Goal: Task Accomplishment & Management: Complete application form

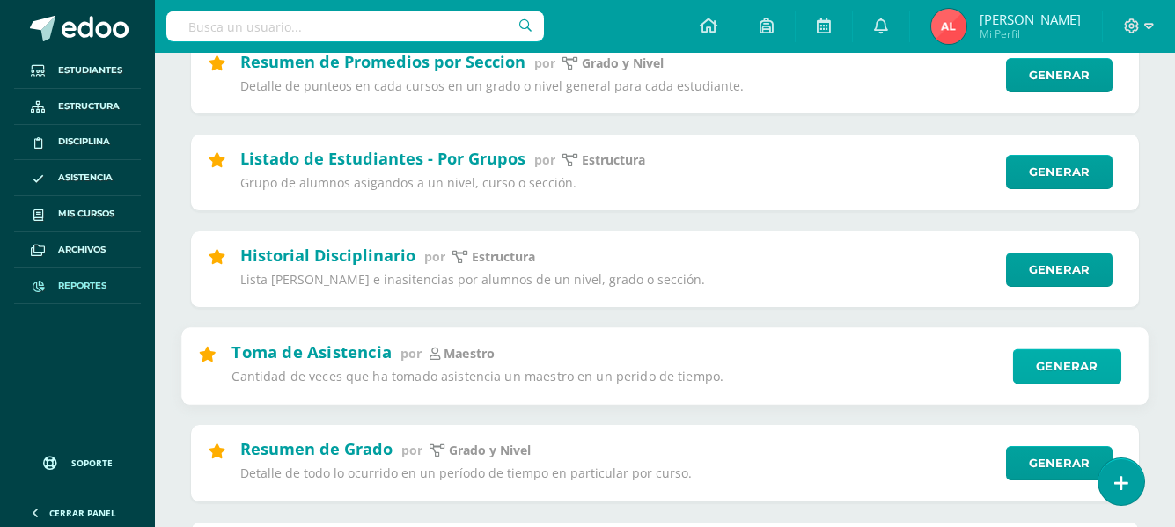
click at [1055, 369] on link "Generar" at bounding box center [1067, 365] width 108 height 35
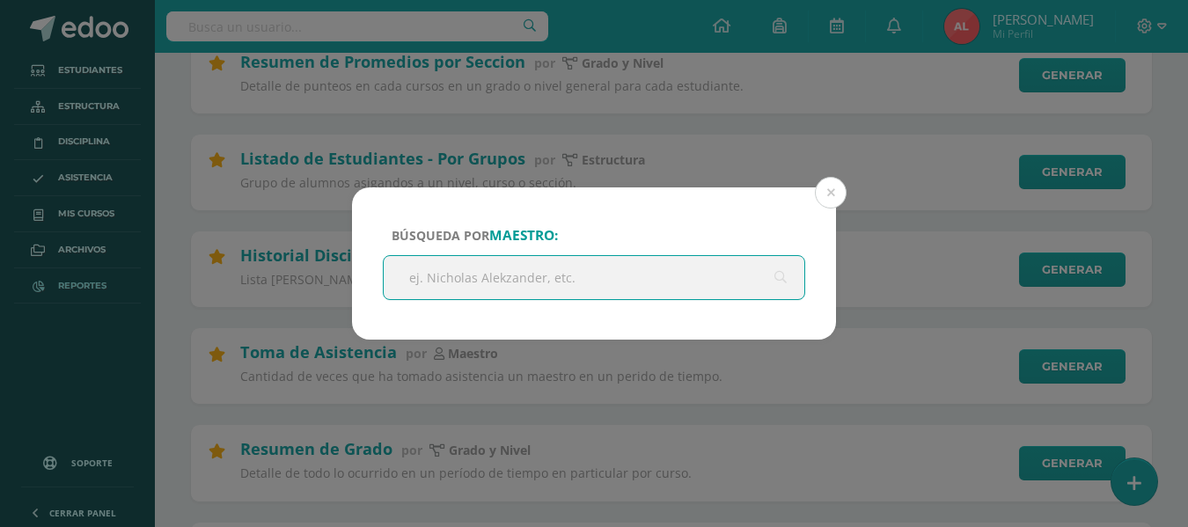
click at [576, 273] on input "text" at bounding box center [594, 277] width 421 height 43
type input "lloselin"
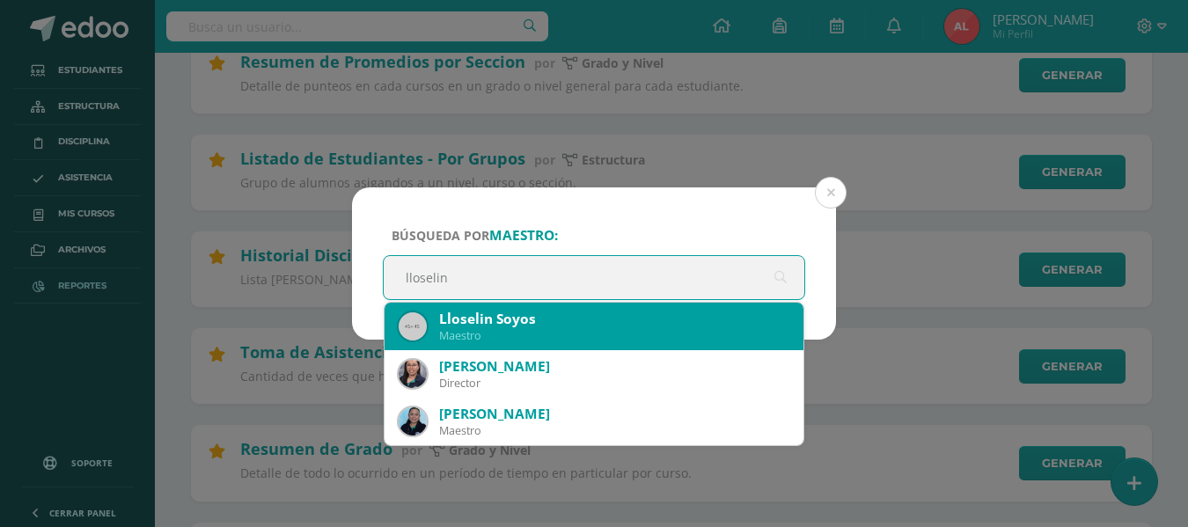
click at [505, 320] on div "Lloselin Soyos" at bounding box center [614, 319] width 350 height 18
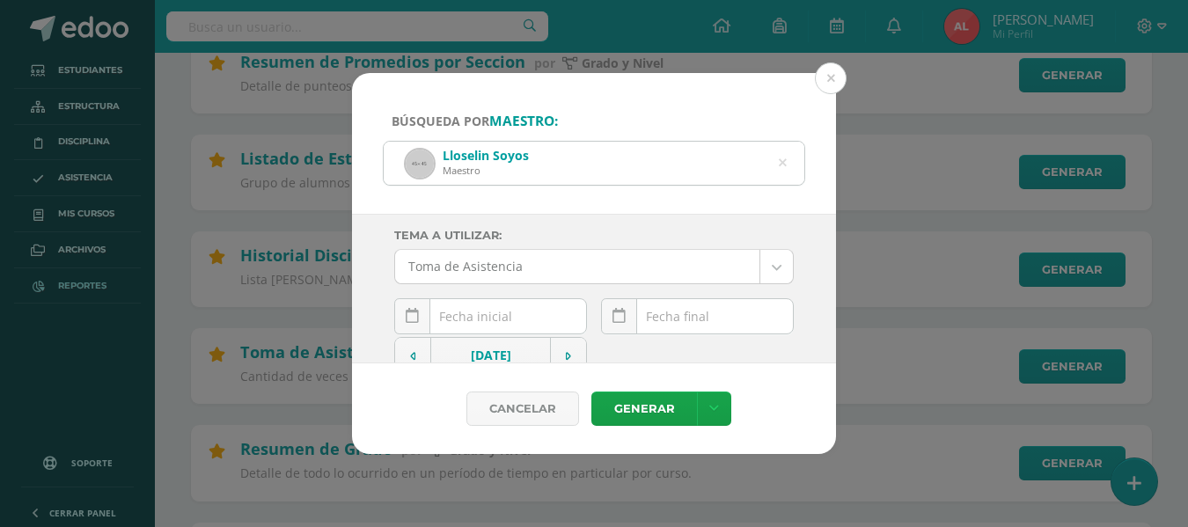
click at [497, 311] on input "text" at bounding box center [490, 316] width 191 height 34
click at [480, 317] on input "text" at bounding box center [490, 316] width 191 height 34
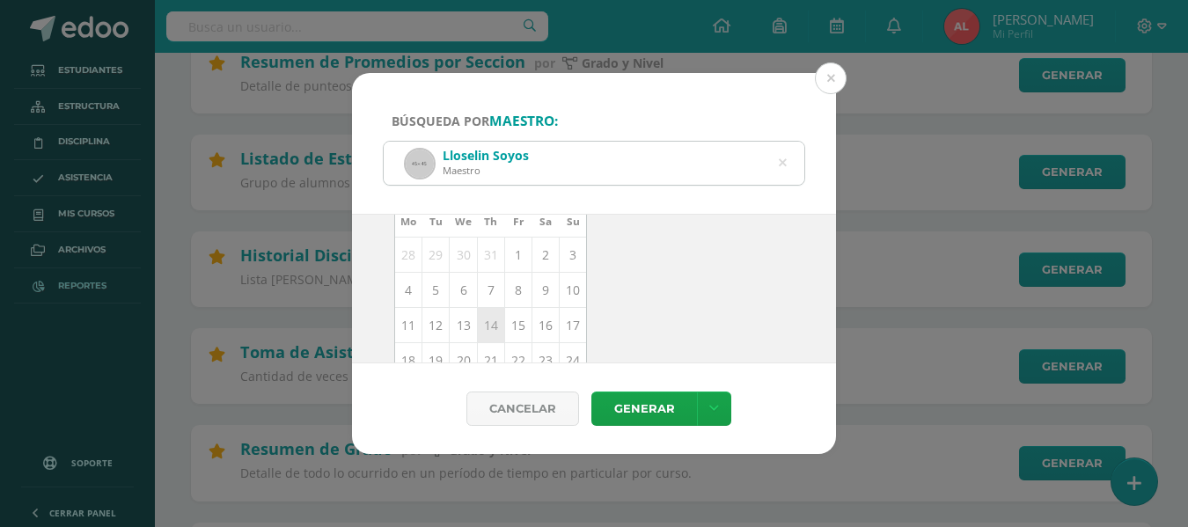
scroll to position [176, 0]
click at [437, 323] on td "12" at bounding box center [435, 317] width 27 height 35
type input "[DATE]"
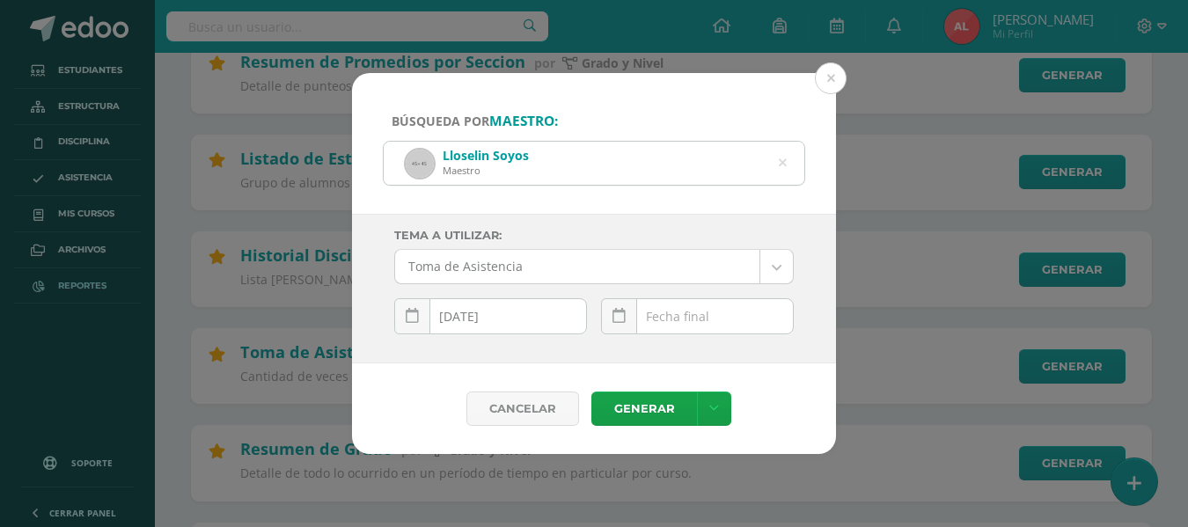
scroll to position [0, 0]
click at [692, 324] on div "[DATE] Mo Tu We Th Fr Sa Su 28 29 30 31 1 2 3 4 5 6 7 8 9 10 11 12 13 14 15 16 …" at bounding box center [697, 323] width 193 height 50
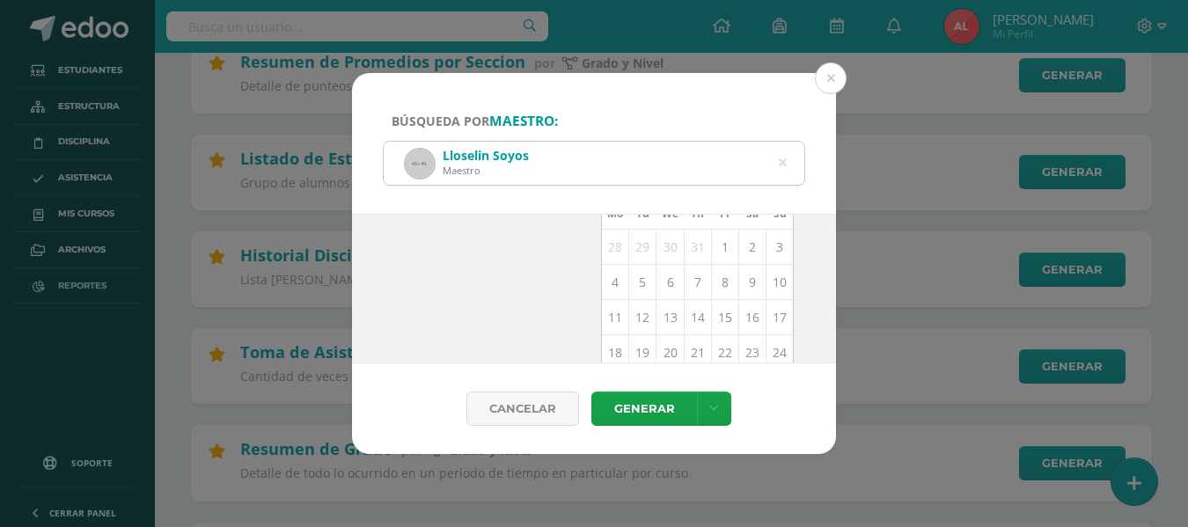
click at [635, 318] on td "12" at bounding box center [642, 317] width 27 height 35
type input "[DATE]"
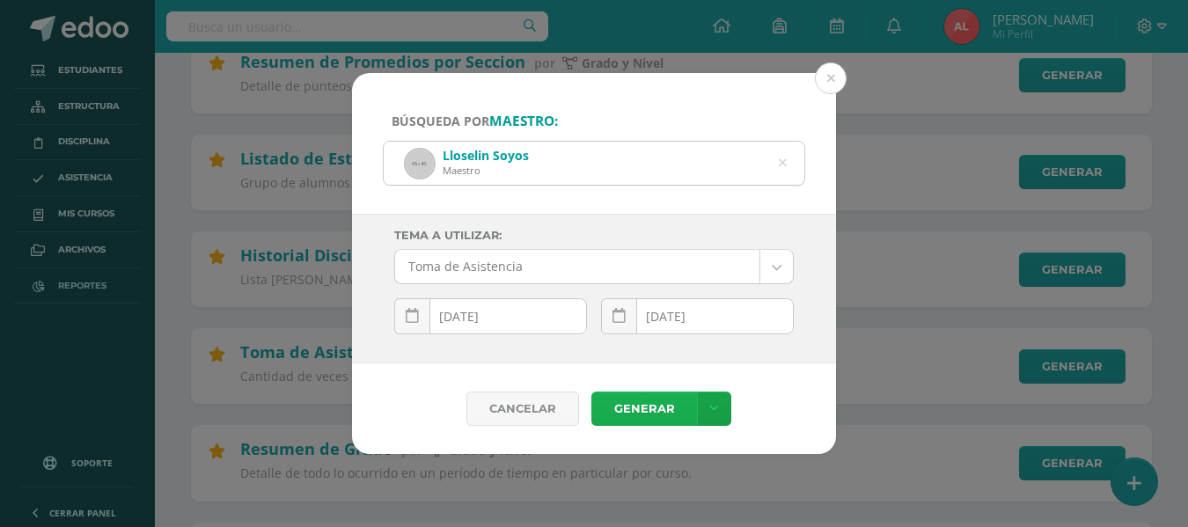
click at [635, 407] on link "Generar" at bounding box center [644, 409] width 106 height 34
click at [786, 165] on icon at bounding box center [783, 163] width 8 height 45
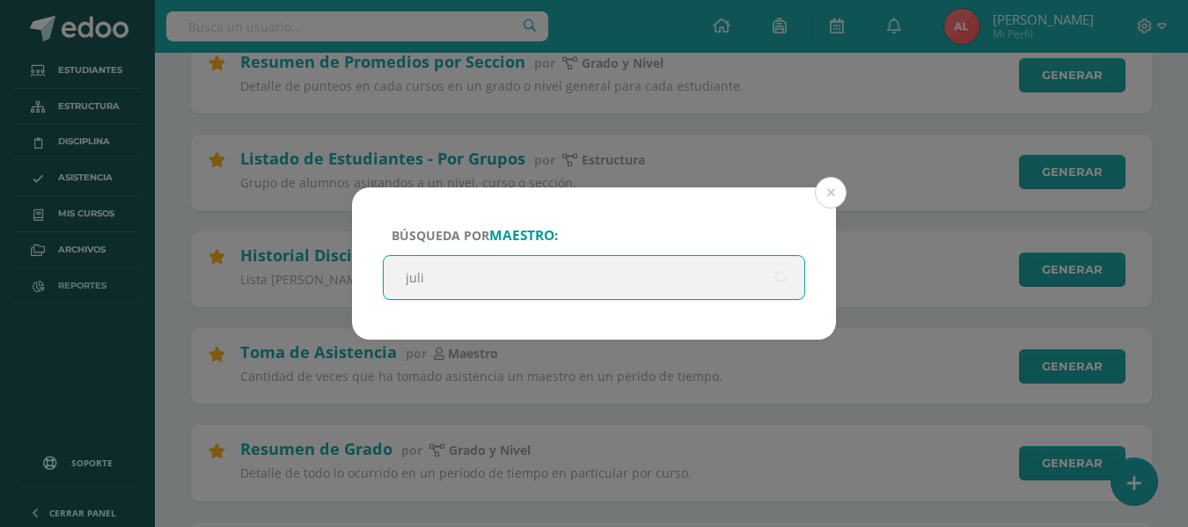
type input "[PERSON_NAME]"
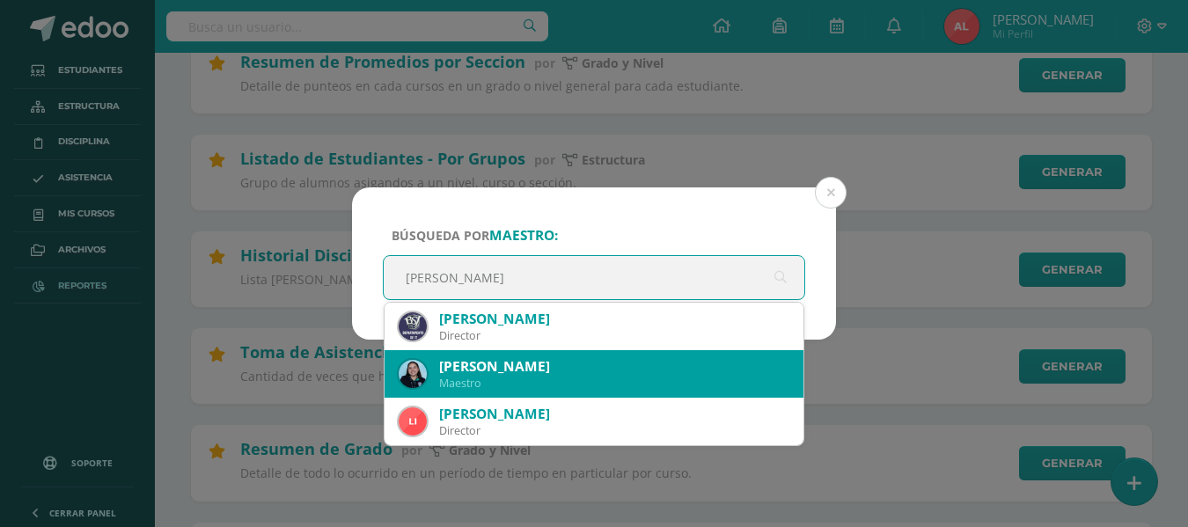
click at [533, 366] on div "[PERSON_NAME]" at bounding box center [614, 366] width 350 height 18
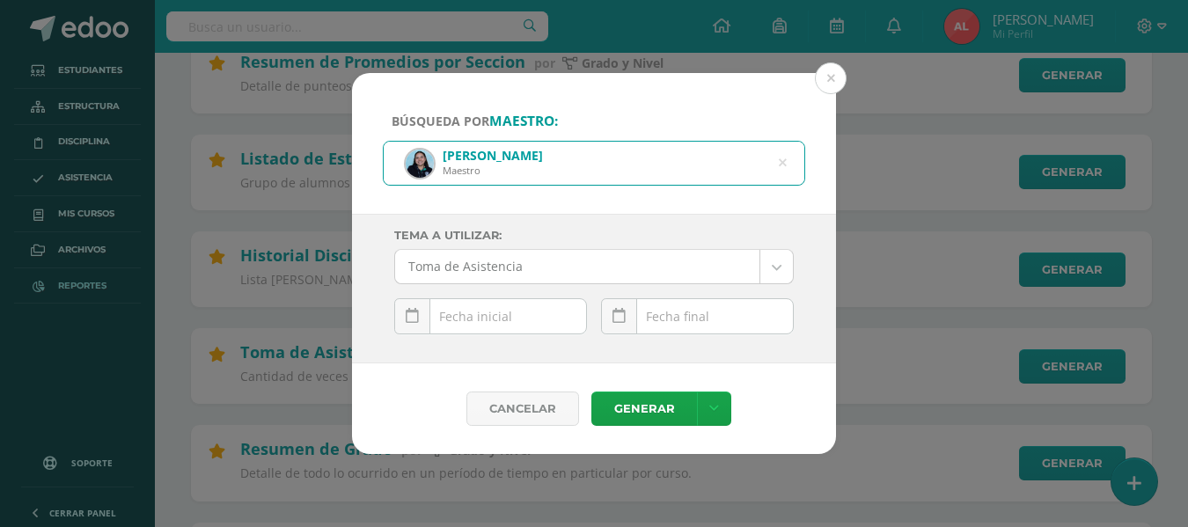
click at [508, 326] on div "[DATE] Mo Tu We Th Fr Sa Su 28 29 30 31 1 2 3 4 5 6 7 8 9 10 11 12 13 14 15 16 …" at bounding box center [490, 323] width 193 height 50
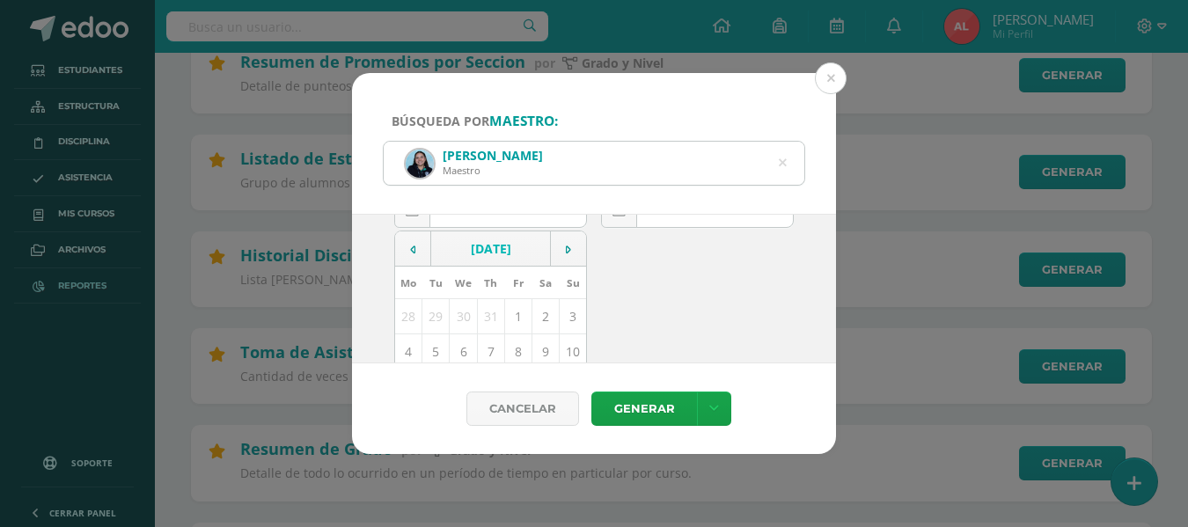
scroll to position [176, 0]
click at [437, 323] on td "12" at bounding box center [435, 317] width 27 height 35
type input "[DATE]"
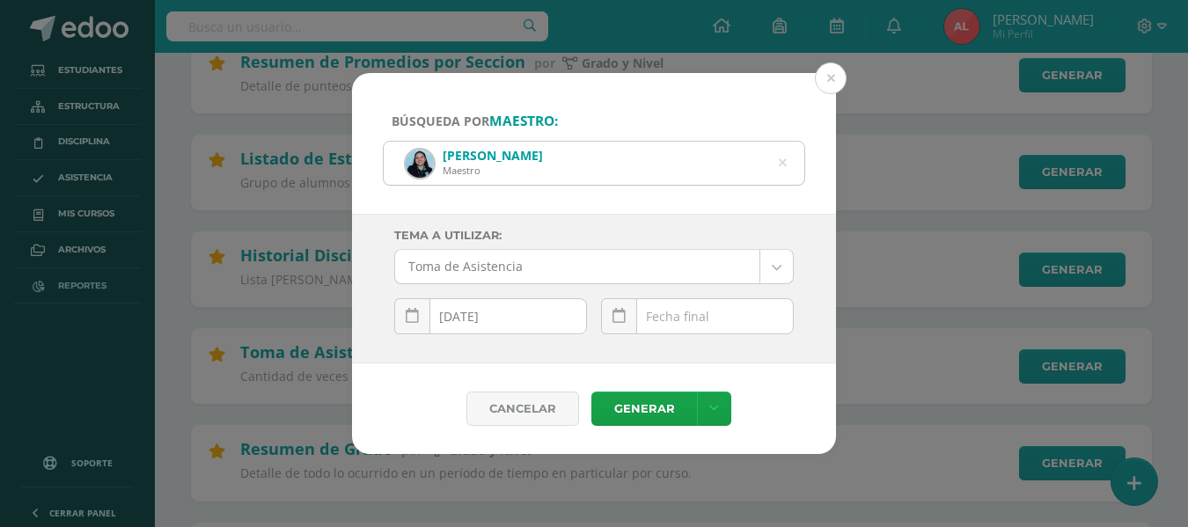
scroll to position [0, 0]
click at [709, 319] on div "[DATE] Mo Tu We Th Fr Sa Su 28 29 30 31 1 2 3 4 5 6 7 8 9 10 11 12 13 14 15 16 …" at bounding box center [697, 323] width 193 height 50
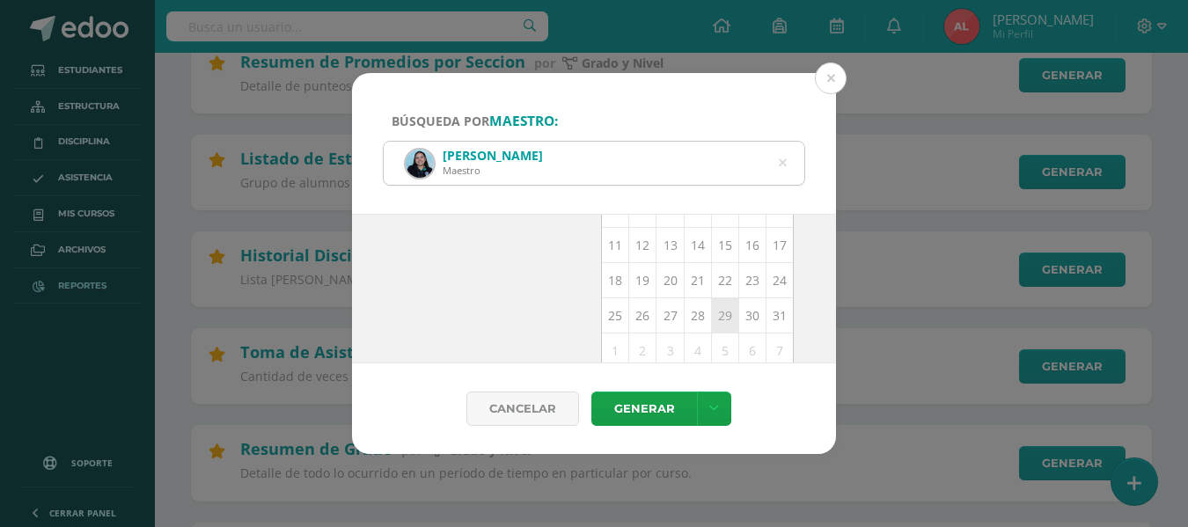
scroll to position [256, 0]
click at [636, 238] on td "12" at bounding box center [642, 237] width 27 height 35
type input "[DATE]"
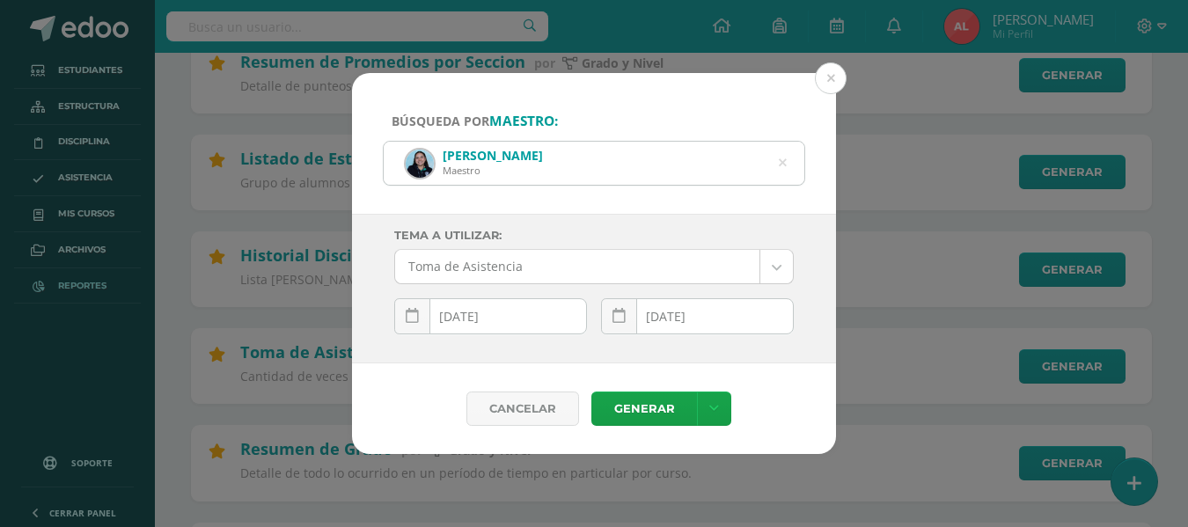
scroll to position [0, 0]
click at [633, 414] on link "Generar" at bounding box center [644, 409] width 106 height 34
click at [784, 163] on icon at bounding box center [783, 163] width 8 height 45
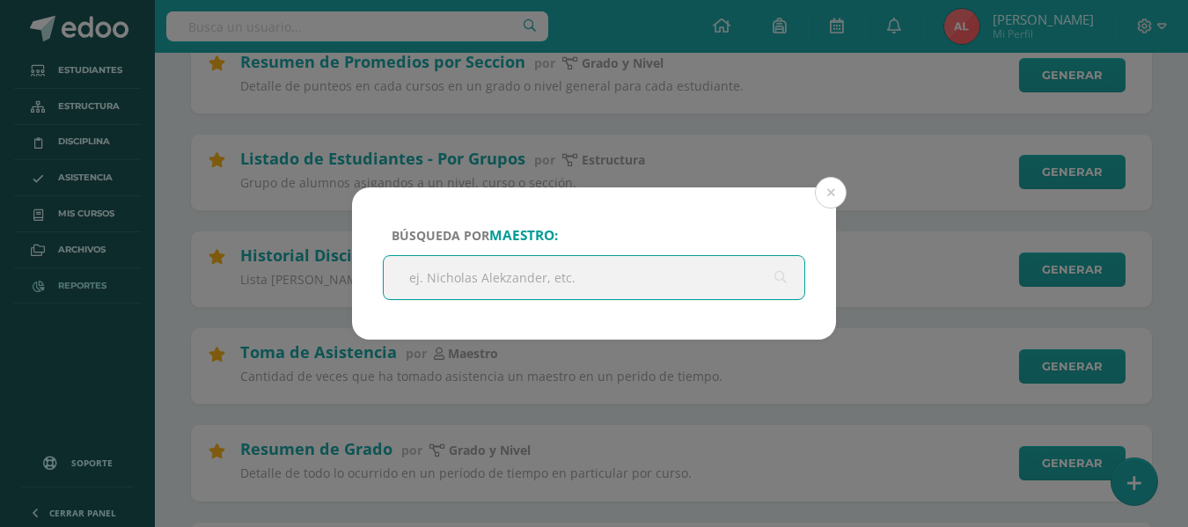
click at [597, 265] on input "text" at bounding box center [594, 277] width 421 height 43
type input "[PERSON_NAME]"
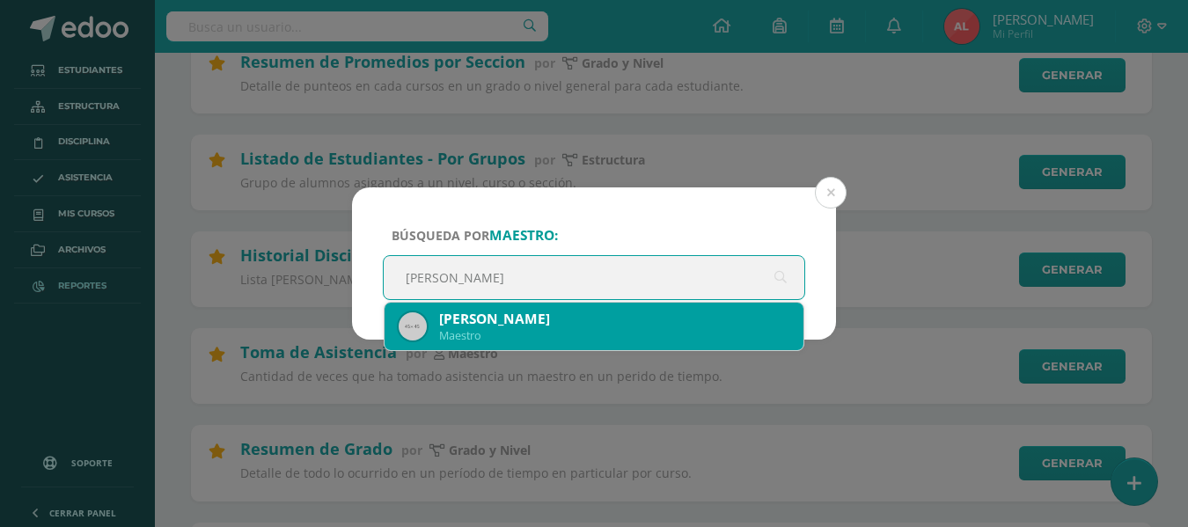
click at [484, 328] on div "[PERSON_NAME]" at bounding box center [614, 319] width 350 height 18
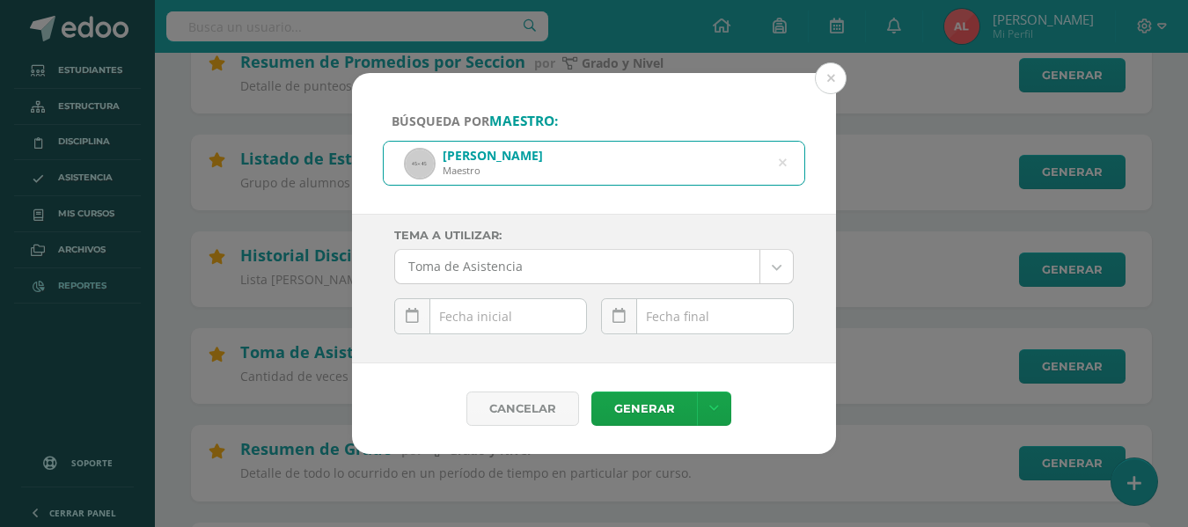
click at [463, 322] on div "[DATE] Mo Tu We Th Fr Sa Su 28 29 30 31 1 2 3 4 5 6 7 8 9 10 11 12 13 14 15 16 …" at bounding box center [490, 323] width 193 height 50
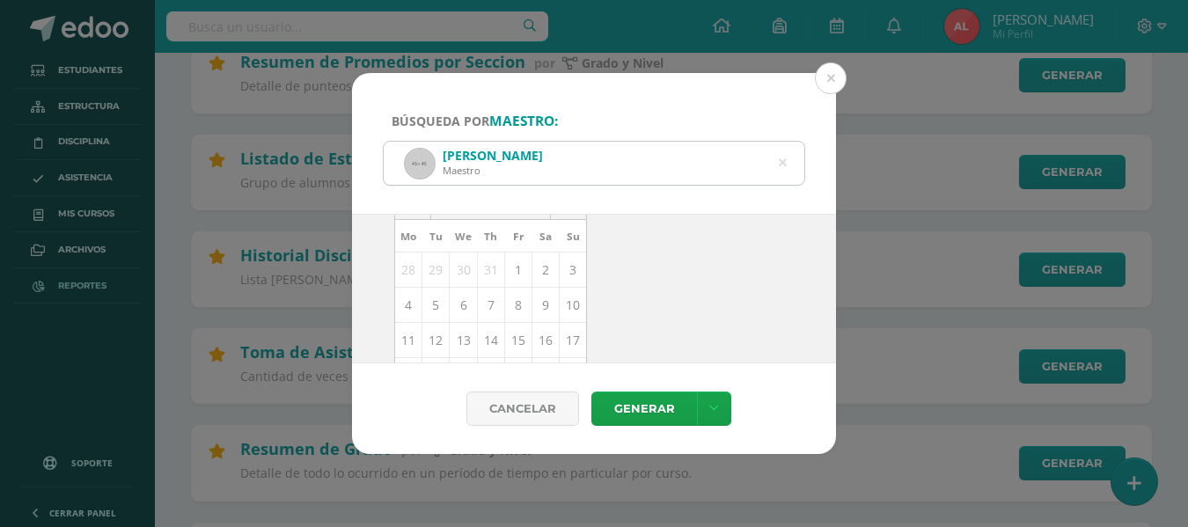
scroll to position [176, 0]
click at [430, 320] on td "12" at bounding box center [435, 317] width 27 height 35
type input "[DATE]"
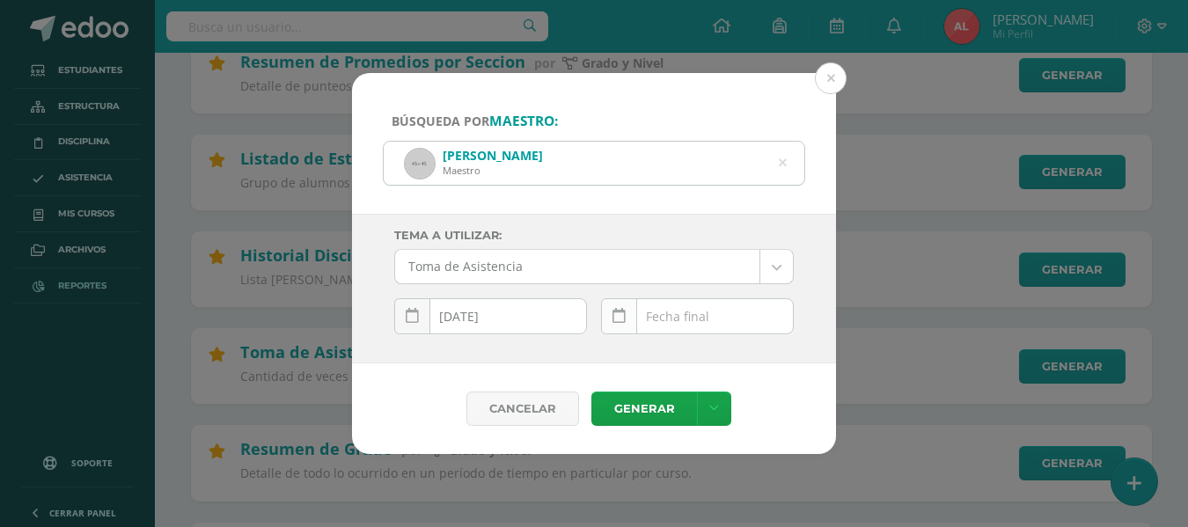
scroll to position [0, 0]
click at [697, 309] on input "text" at bounding box center [697, 316] width 191 height 34
click at [685, 317] on input "text" at bounding box center [697, 316] width 191 height 34
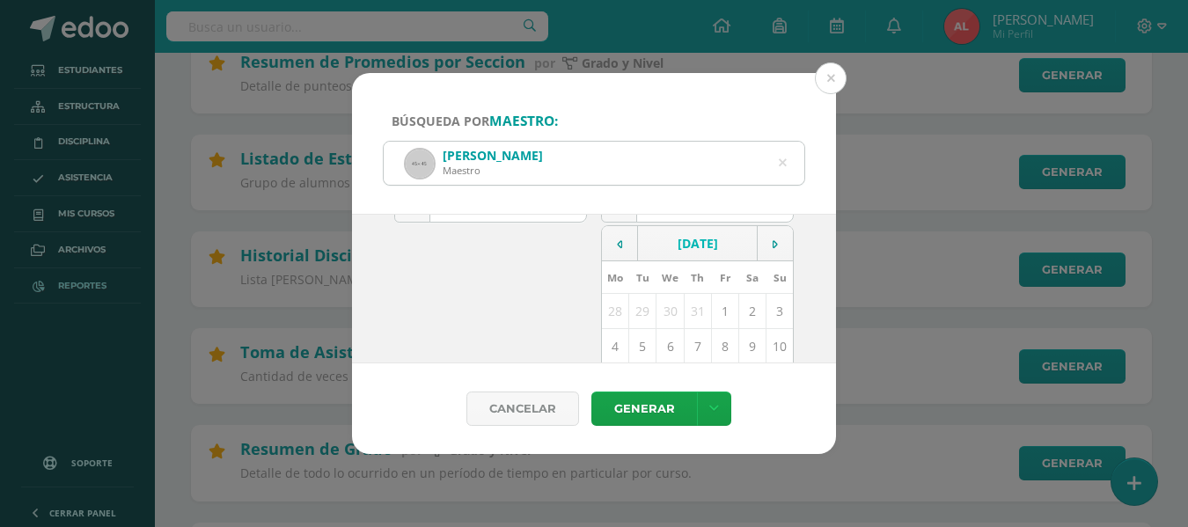
scroll to position [176, 0]
click at [635, 314] on td "12" at bounding box center [642, 317] width 27 height 35
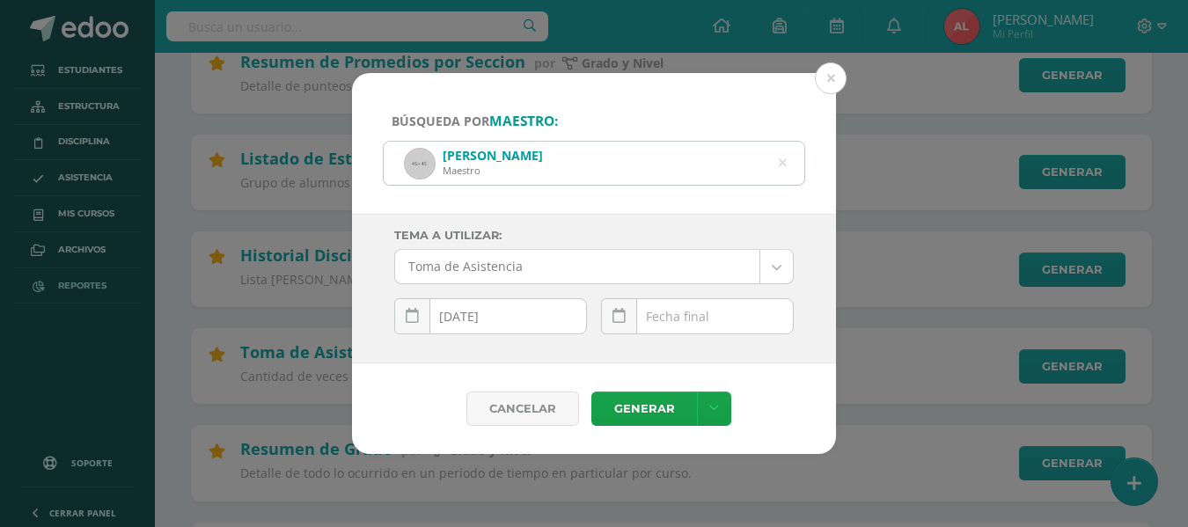
type input "[DATE]"
click at [628, 399] on link "Generar" at bounding box center [644, 409] width 106 height 34
click at [787, 161] on div "[PERSON_NAME]" at bounding box center [594, 163] width 421 height 43
click at [780, 162] on icon at bounding box center [782, 163] width 45 height 8
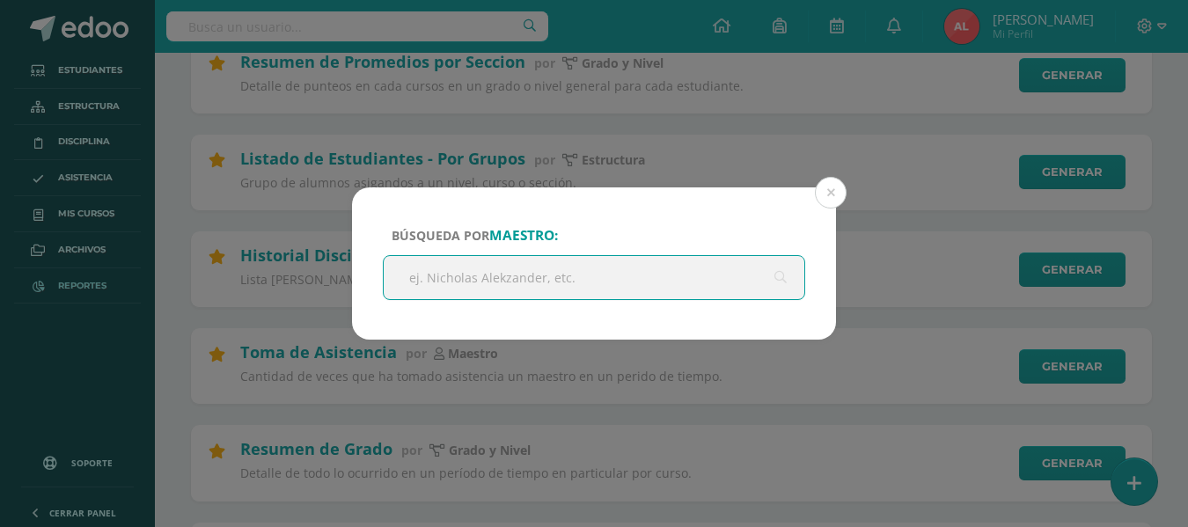
click at [550, 280] on input "text" at bounding box center [594, 277] width 421 height 43
type input "[PERSON_NAME]"
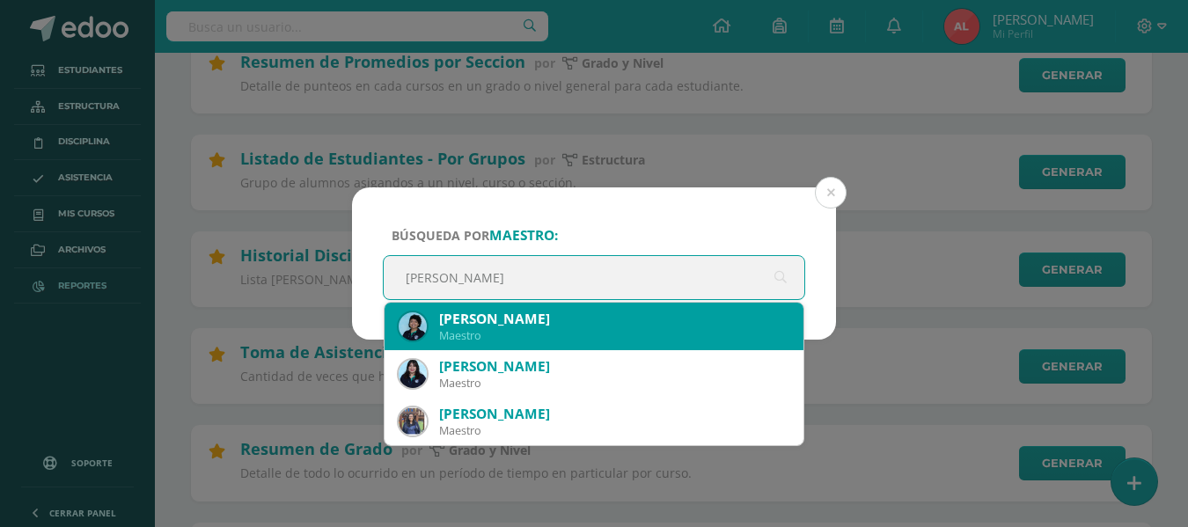
click at [524, 333] on div "Maestro" at bounding box center [614, 335] width 350 height 15
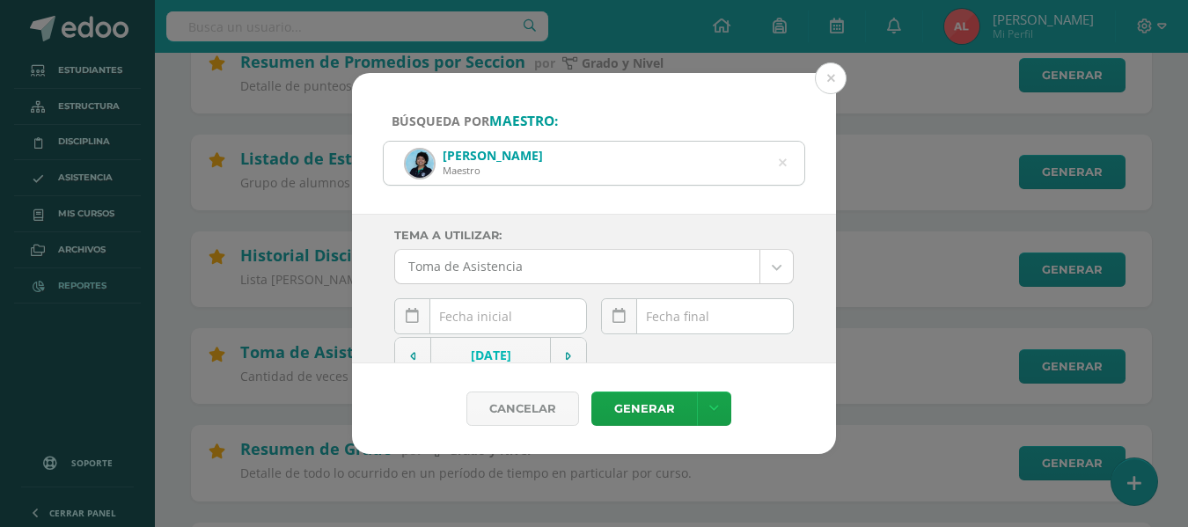
click at [510, 317] on div "[DATE] Mo Tu We Th Fr Sa Su 28 29 30 31 1 2 3 4 5 6 7 8 9 10 11 12 13 14 15 16 …" at bounding box center [490, 323] width 193 height 50
click at [498, 317] on input "text" at bounding box center [490, 316] width 191 height 34
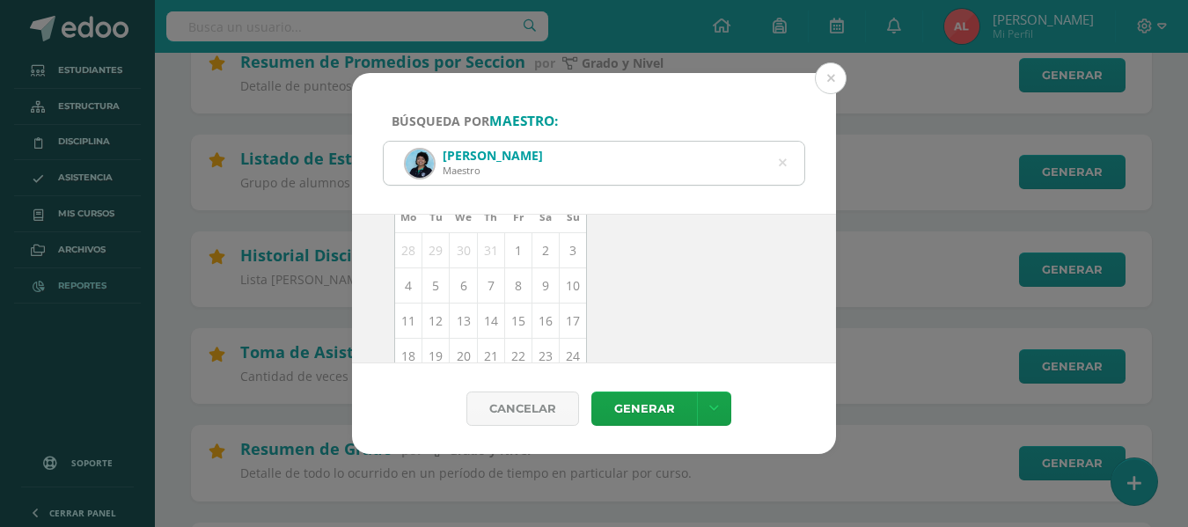
scroll to position [176, 0]
click at [433, 316] on td "12" at bounding box center [435, 317] width 27 height 35
type input "[DATE]"
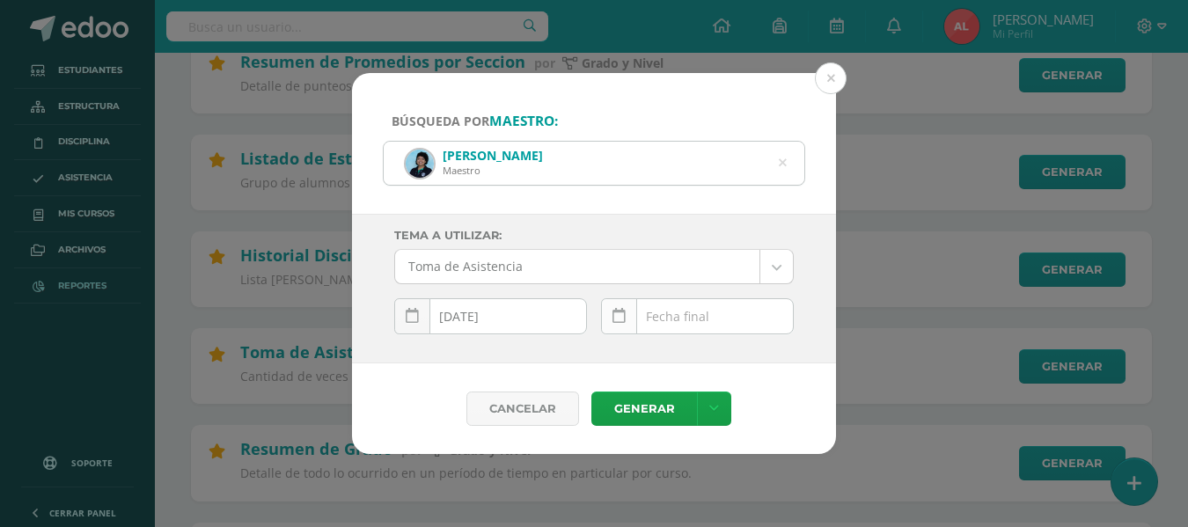
scroll to position [0, 0]
click at [675, 318] on div "[DATE] Mo Tu We Th Fr Sa Su 28 29 30 31 1 2 3 4 5 6 7 8 9 10 11 12 13 14 15 16 …" at bounding box center [697, 323] width 193 height 50
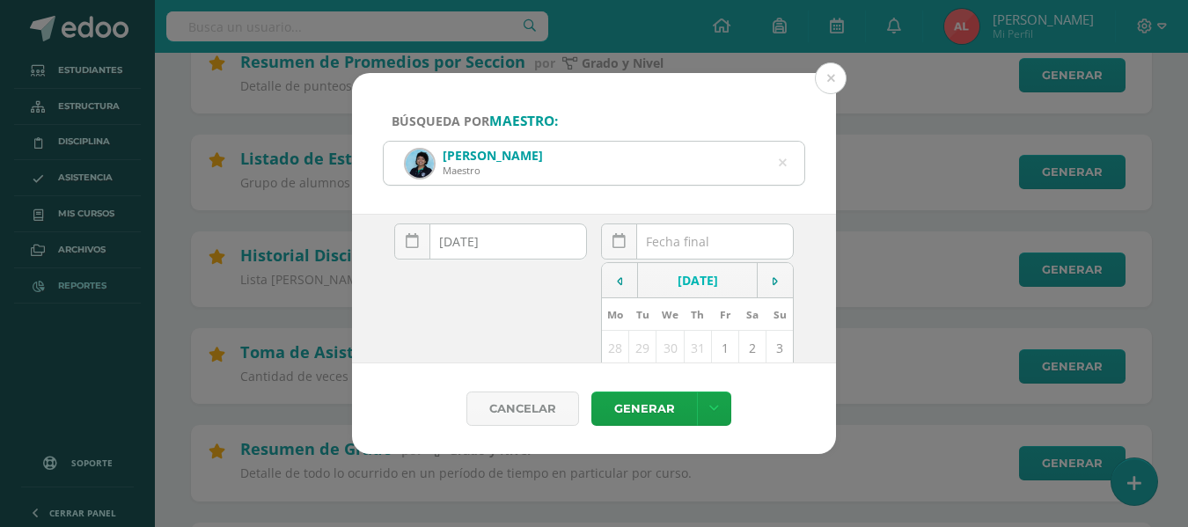
scroll to position [176, 0]
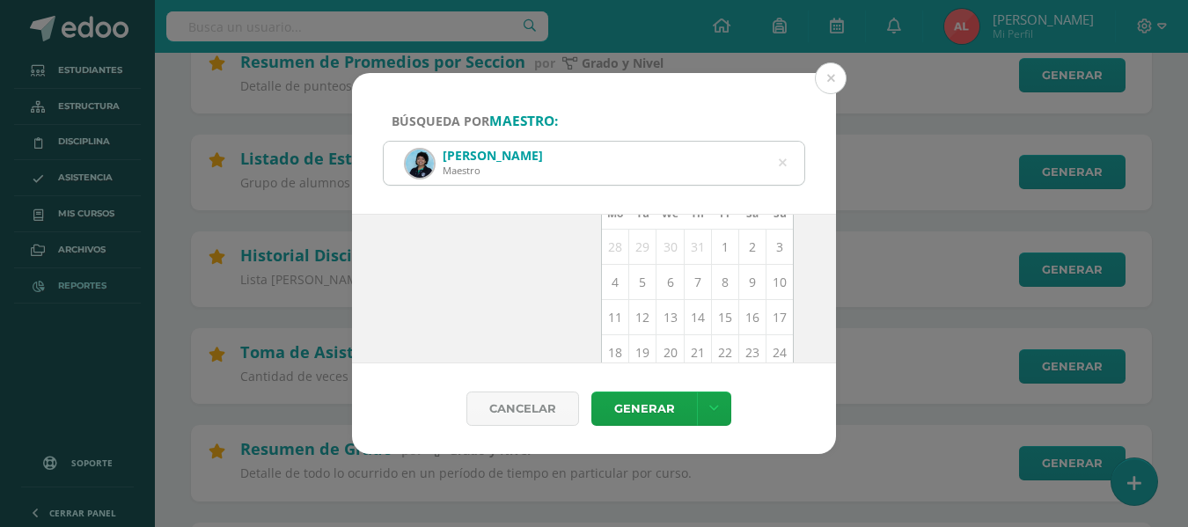
click at [637, 323] on td "12" at bounding box center [642, 317] width 27 height 35
type input "[DATE]"
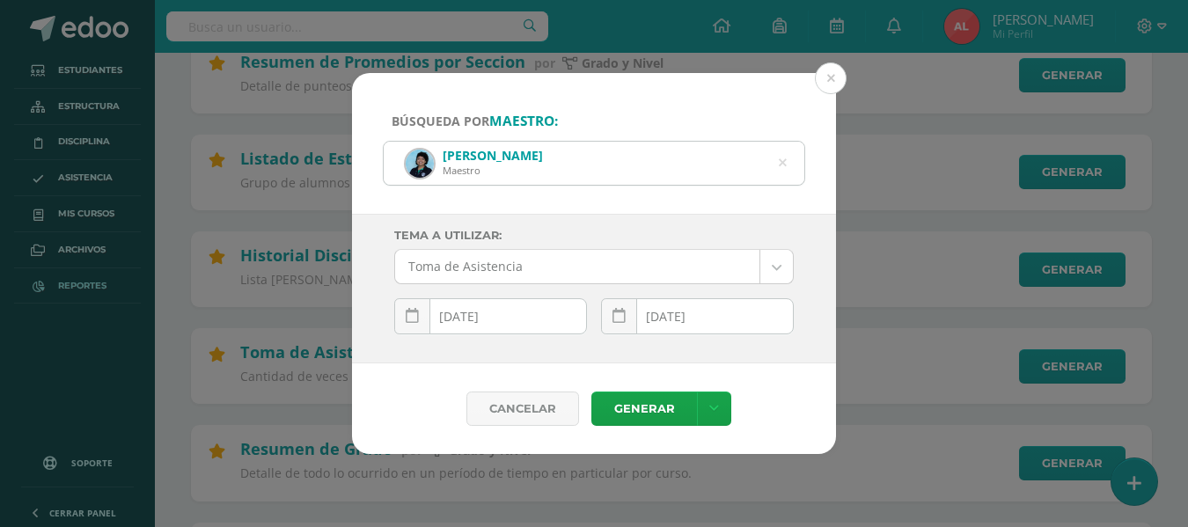
scroll to position [0, 0]
click at [633, 412] on link "Generar" at bounding box center [644, 409] width 106 height 34
click at [780, 162] on icon at bounding box center [783, 163] width 8 height 45
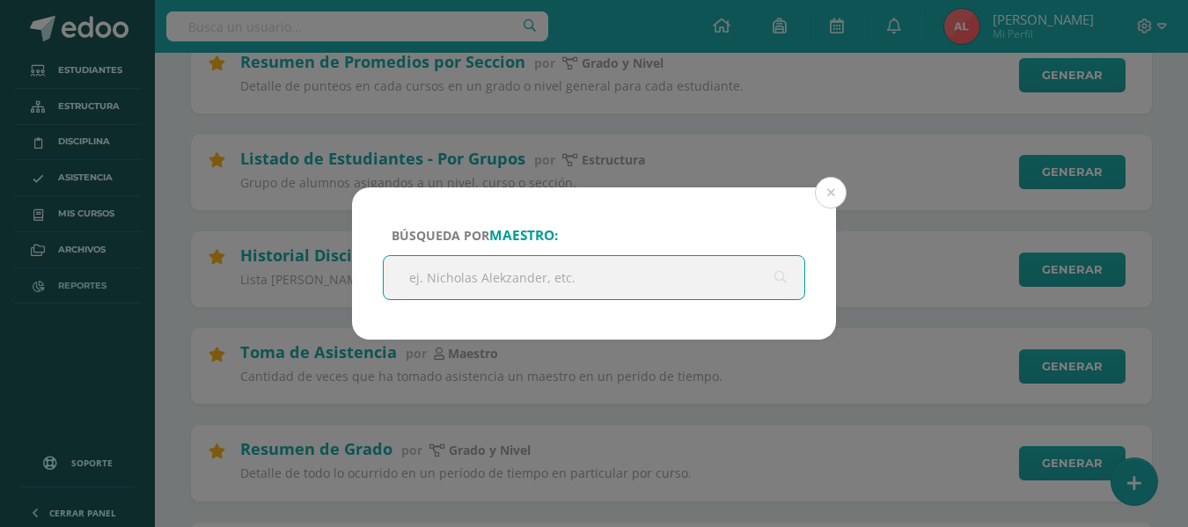
click at [570, 276] on input "text" at bounding box center [594, 277] width 421 height 43
type input "[PERSON_NAME]"
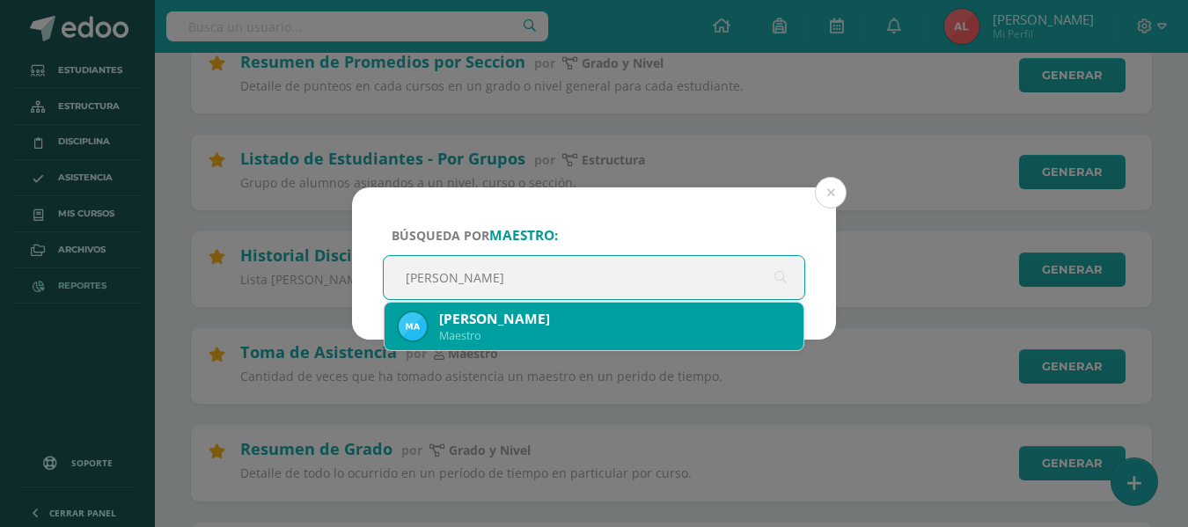
click at [558, 332] on div "Maestro" at bounding box center [614, 335] width 350 height 15
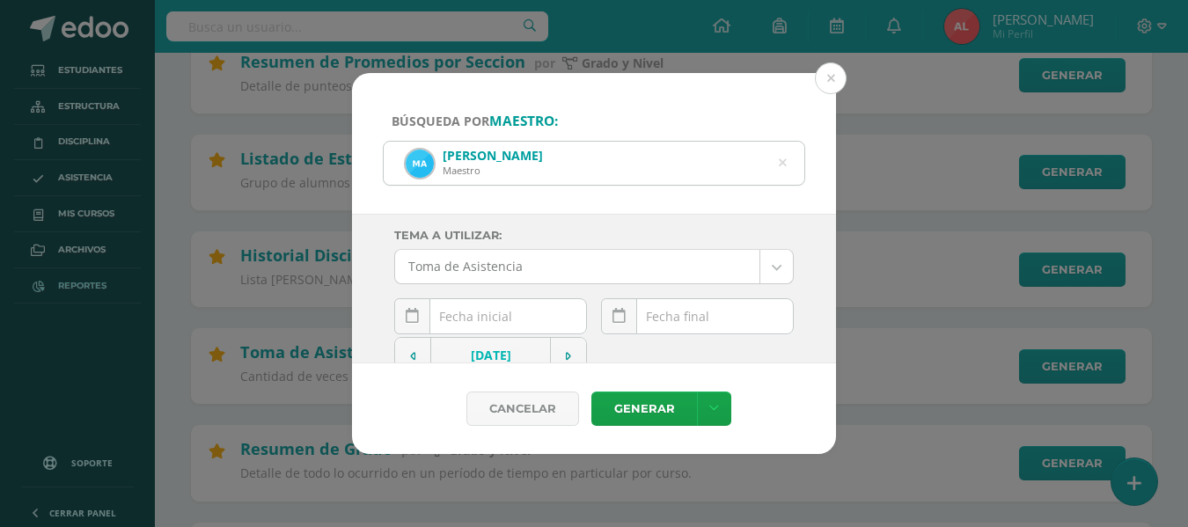
click at [503, 319] on div "[DATE] Mo Tu We Th Fr Sa Su 28 29 30 31 1 2 3 4 5 6 7 8 9 10 11 12 13 14 15 16 …" at bounding box center [490, 323] width 193 height 50
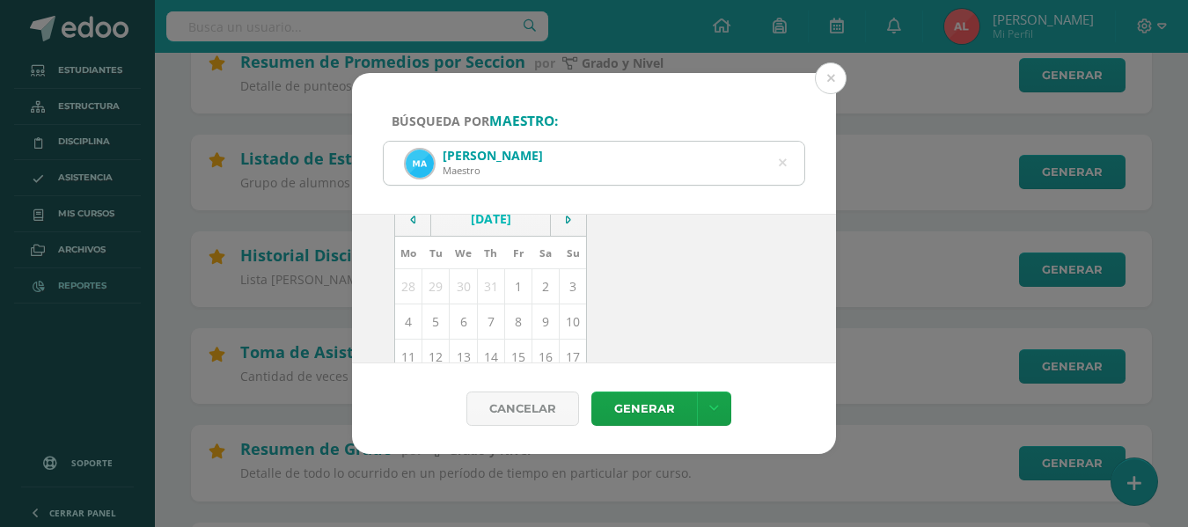
scroll to position [176, 0]
click at [434, 317] on td "12" at bounding box center [435, 317] width 27 height 35
type input "[DATE]"
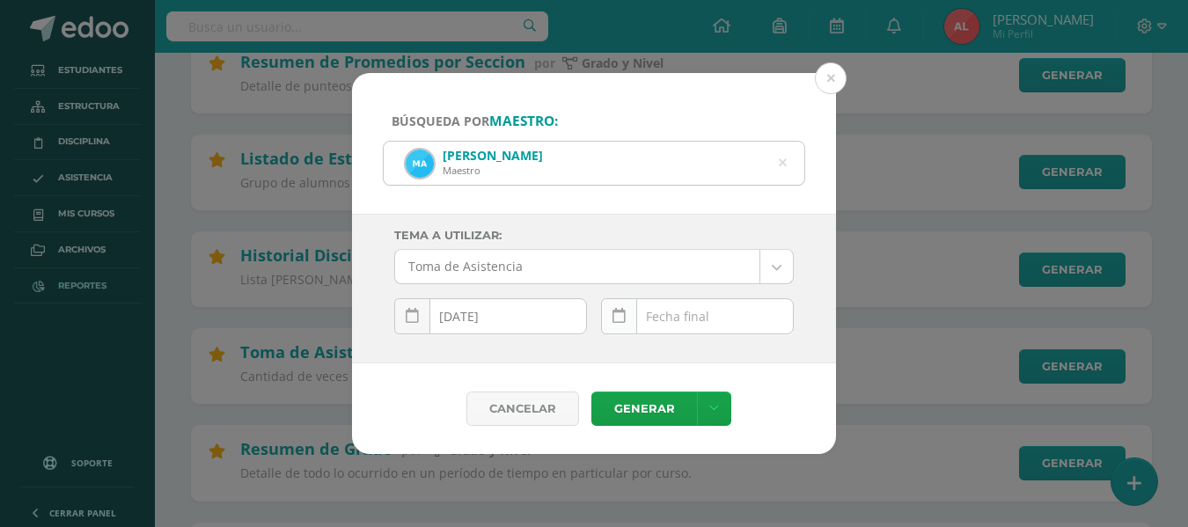
scroll to position [0, 0]
click at [662, 318] on div "[DATE] Mo Tu We Th Fr Sa Su 28 29 30 31 1 2 3 4 5 6 7 8 9 10 11 12 13 14 15 16 …" at bounding box center [697, 323] width 193 height 50
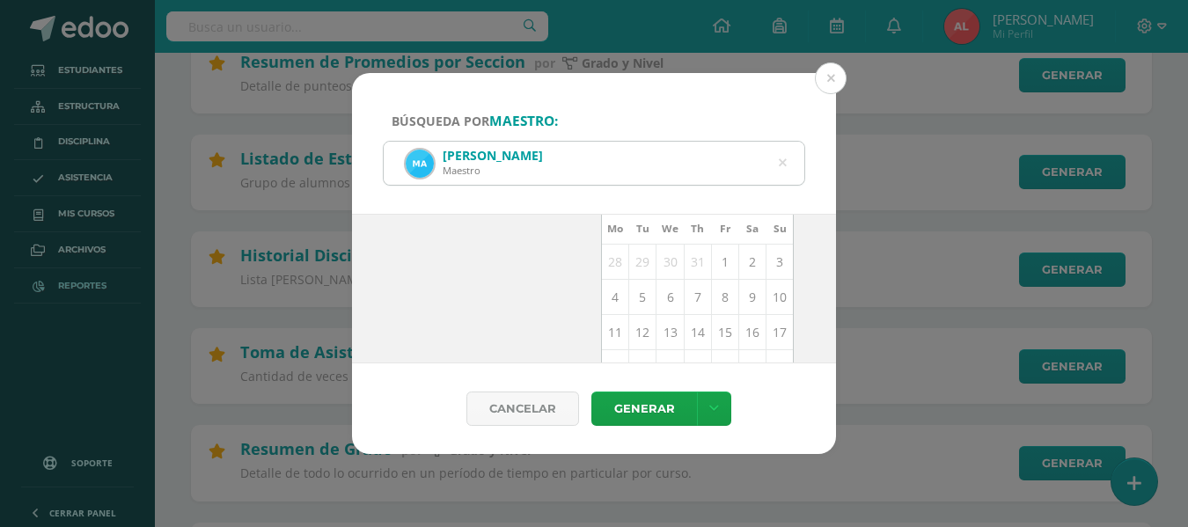
scroll to position [176, 0]
click at [639, 319] on td "12" at bounding box center [642, 317] width 27 height 35
type input "[DATE]"
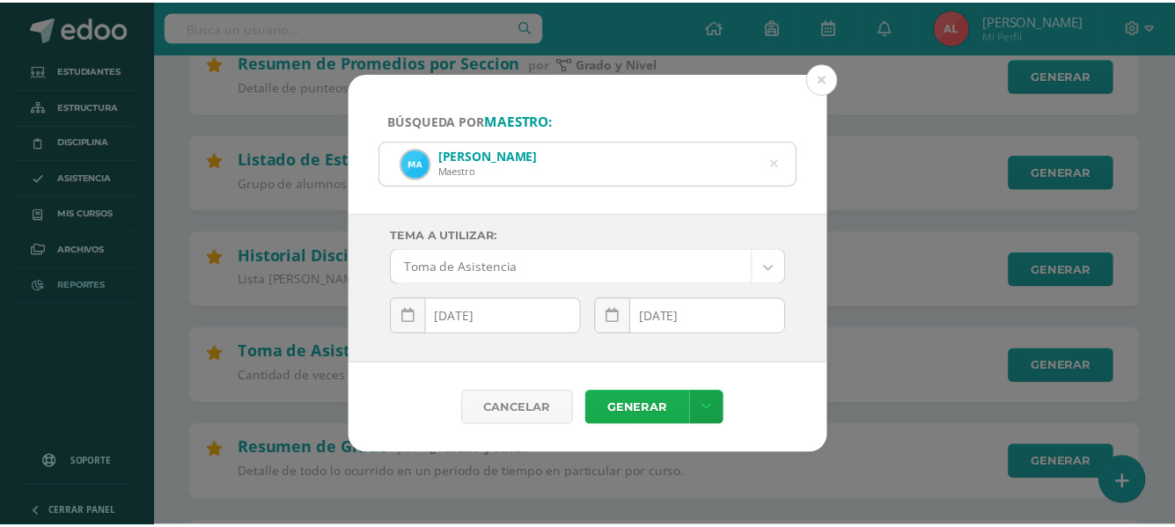
scroll to position [0, 0]
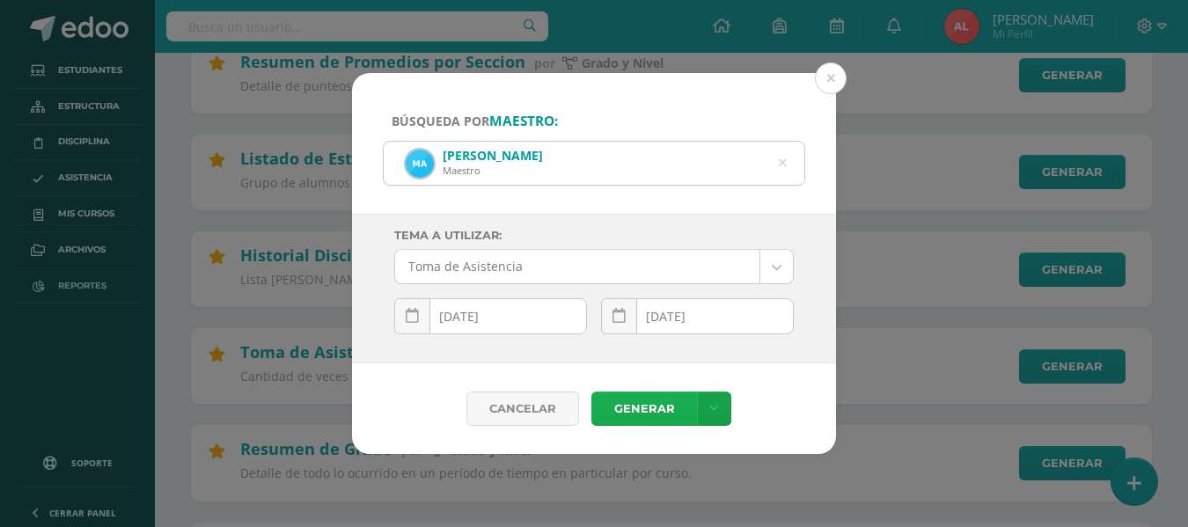
click at [635, 407] on link "Generar" at bounding box center [644, 409] width 106 height 34
click at [825, 77] on button at bounding box center [831, 78] width 32 height 32
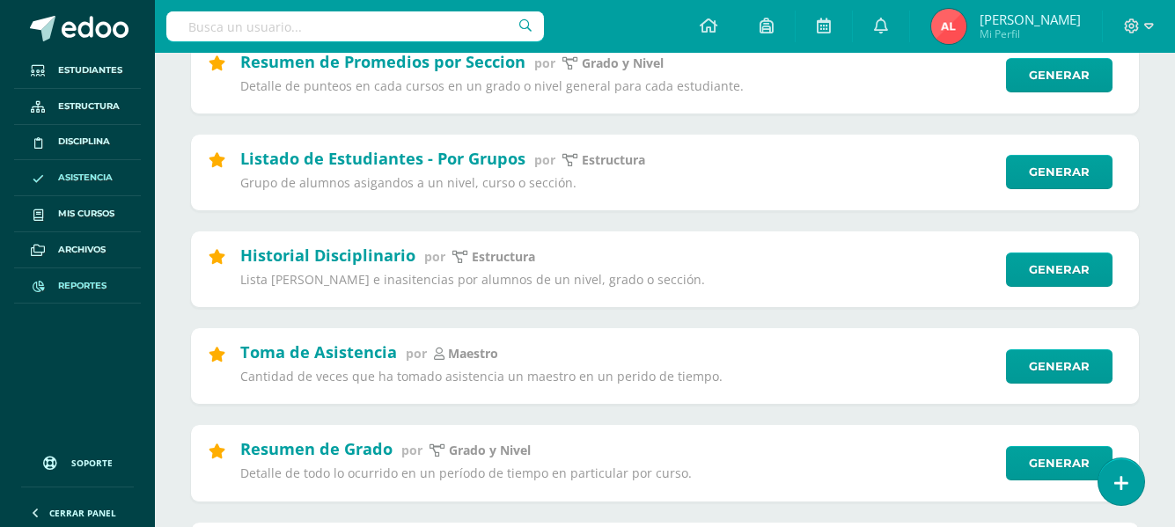
click at [78, 175] on span "Asistencia" at bounding box center [85, 178] width 55 height 14
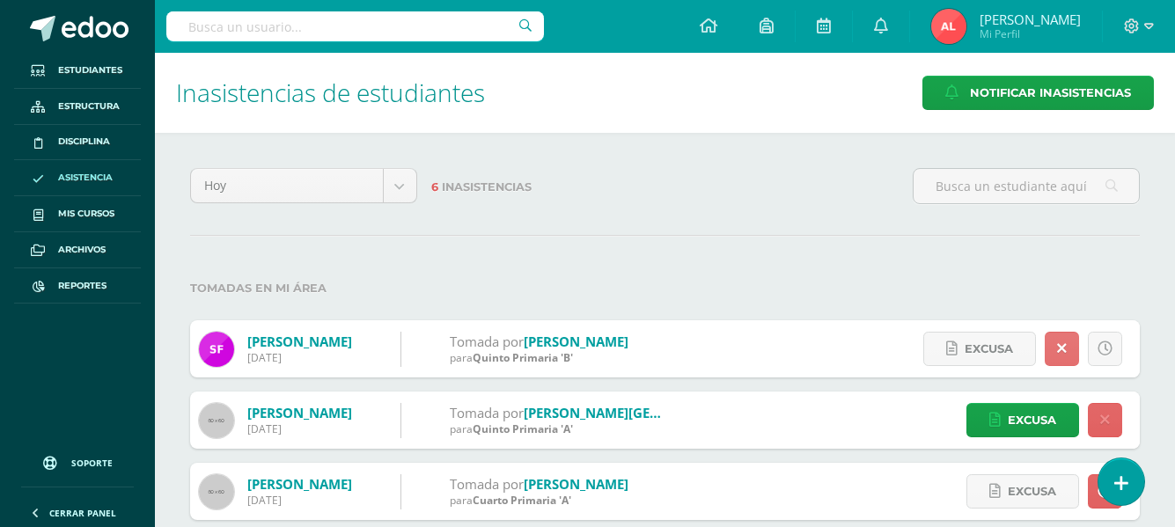
click at [1065, 346] on icon at bounding box center [1062, 348] width 10 height 15
